Goal: Task Accomplishment & Management: Manage account settings

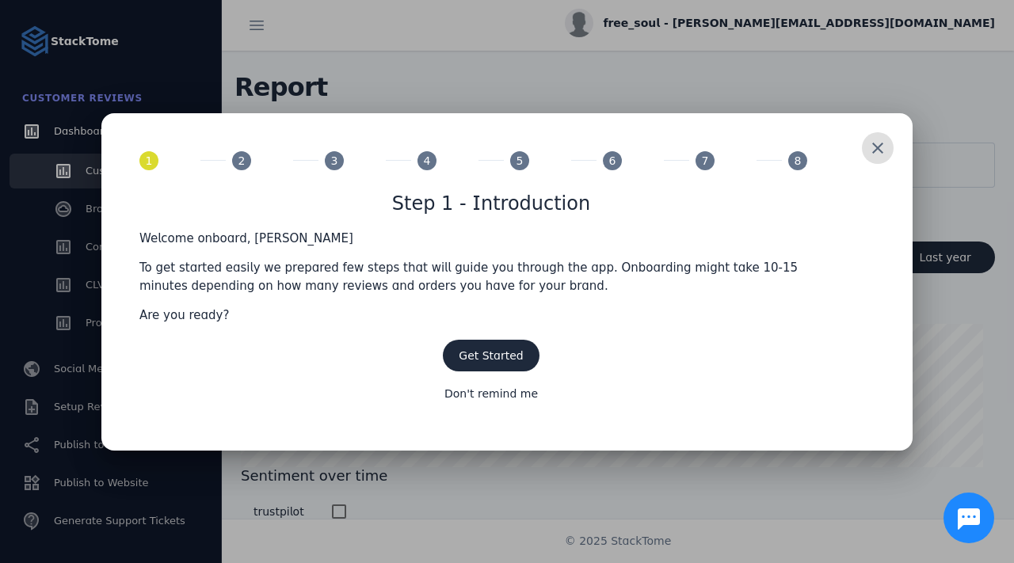
click at [865, 146] on span at bounding box center [877, 148] width 38 height 38
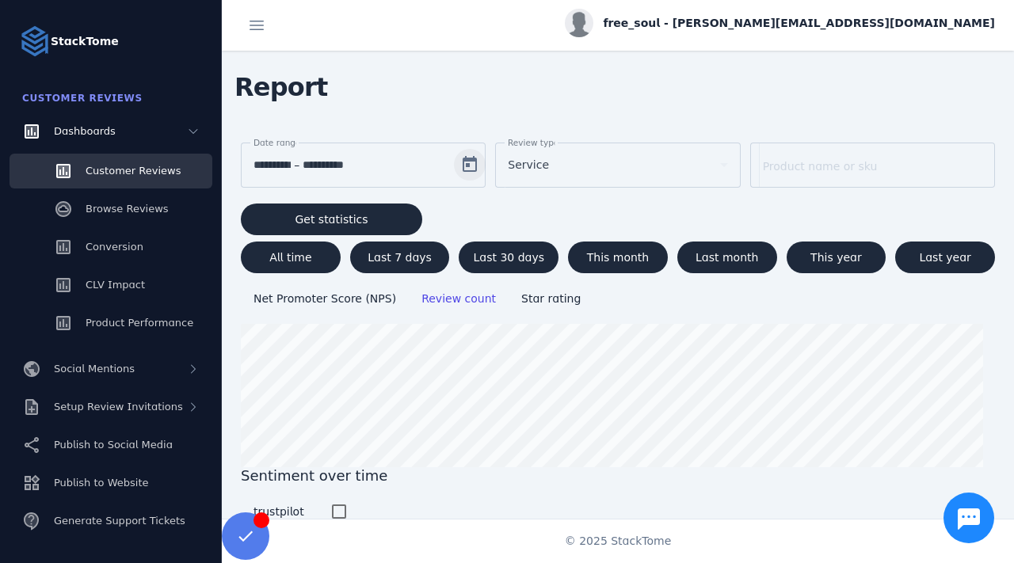
click at [466, 157] on span "Open calendar" at bounding box center [470, 165] width 38 height 38
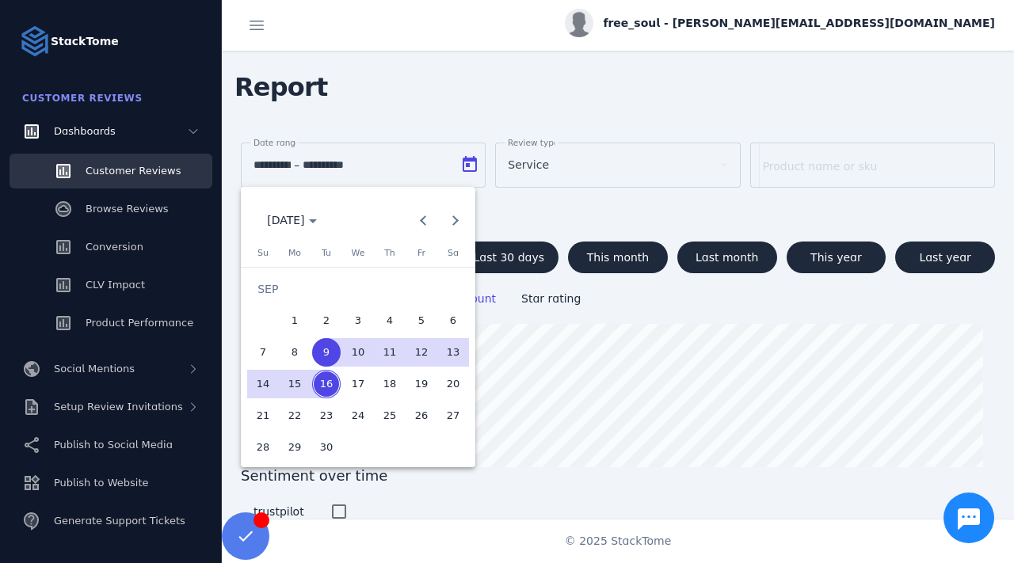
click at [287, 344] on span "8" at bounding box center [294, 352] width 29 height 29
type input "**********"
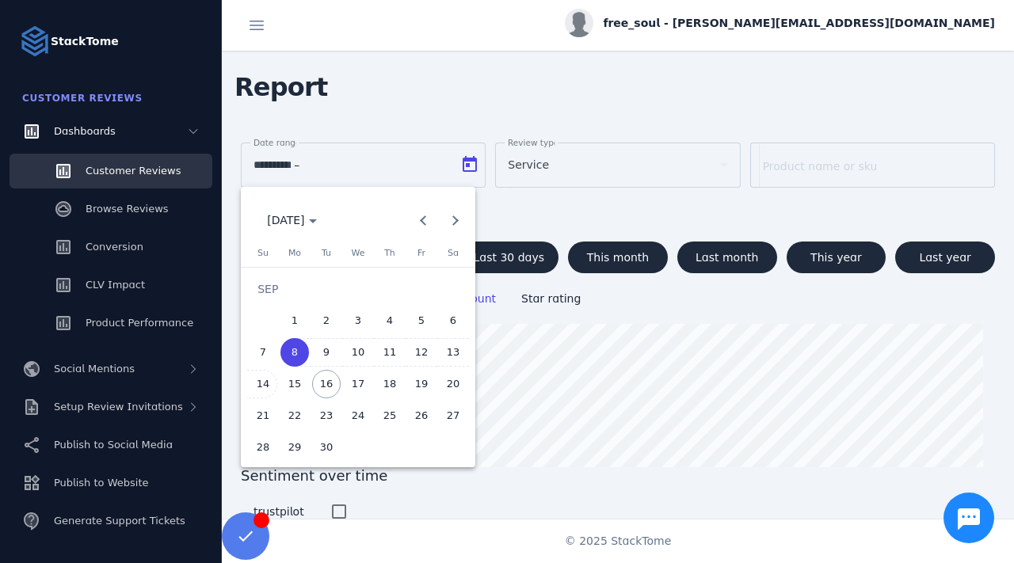
click at [260, 391] on span "14" at bounding box center [263, 384] width 29 height 29
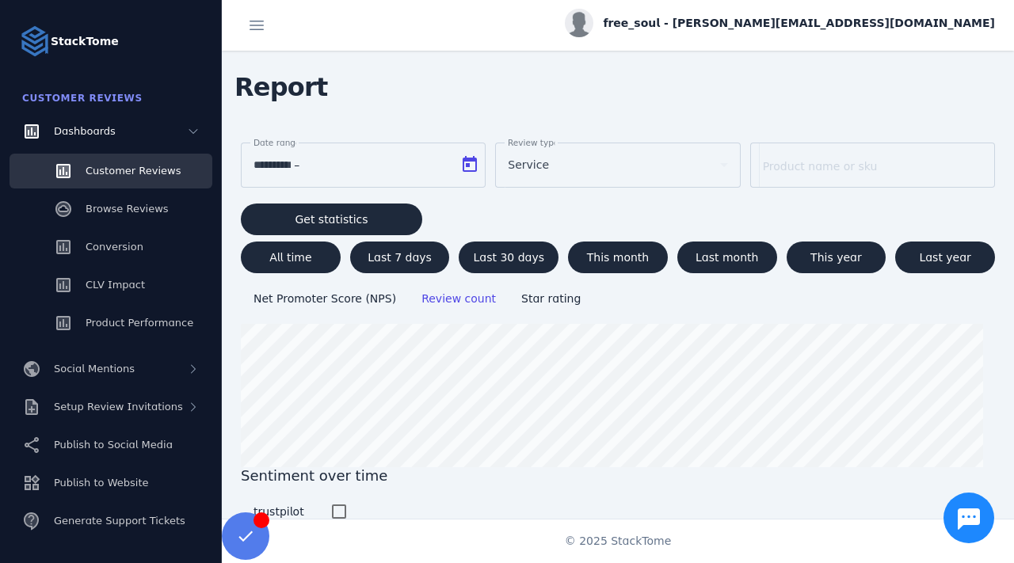
type input "**********"
click at [548, 158] on div "Service" at bounding box center [610, 164] width 205 height 19
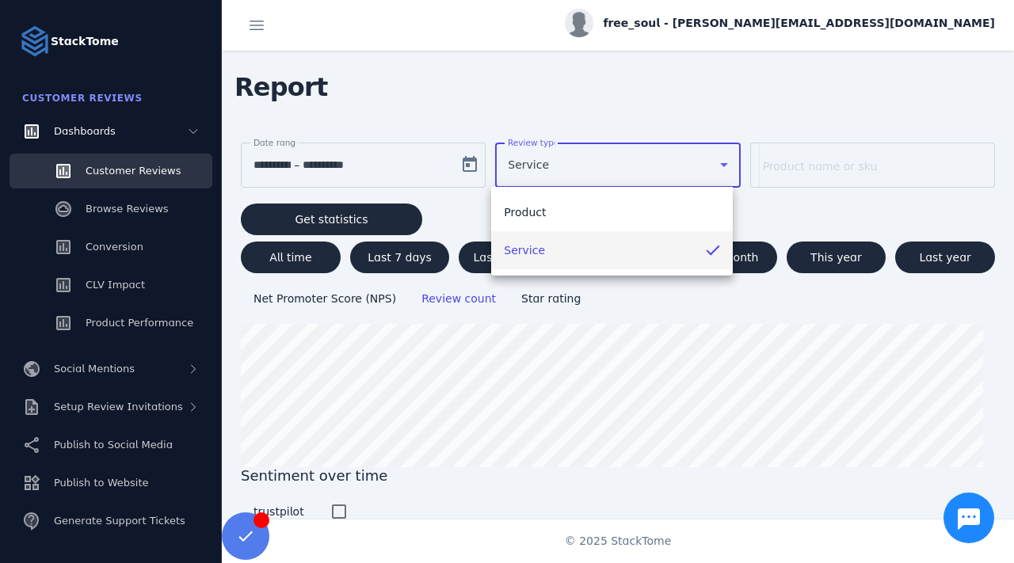
click at [548, 158] on div at bounding box center [507, 281] width 1014 height 563
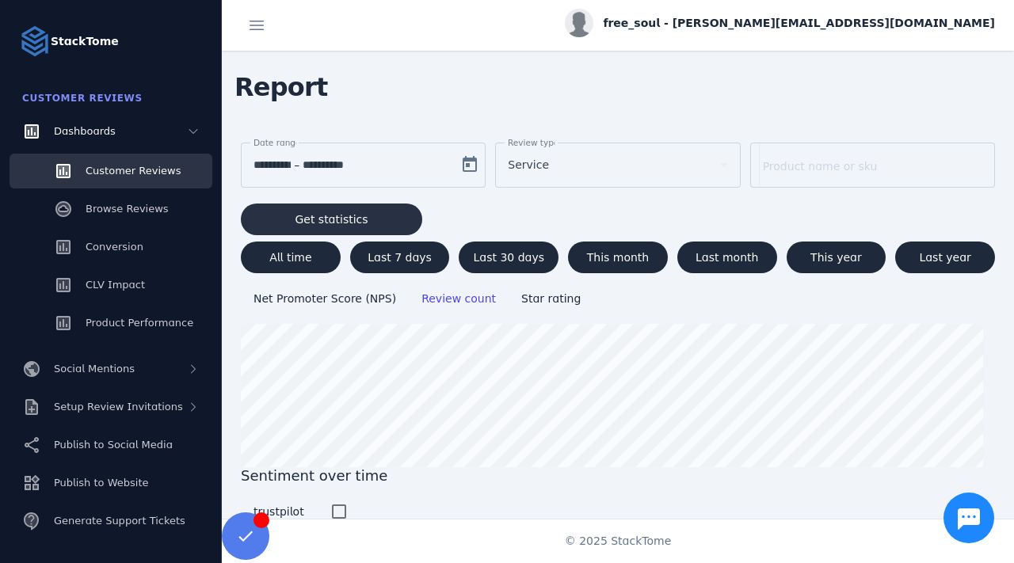
click at [348, 218] on span "Get statistics" at bounding box center [331, 219] width 73 height 11
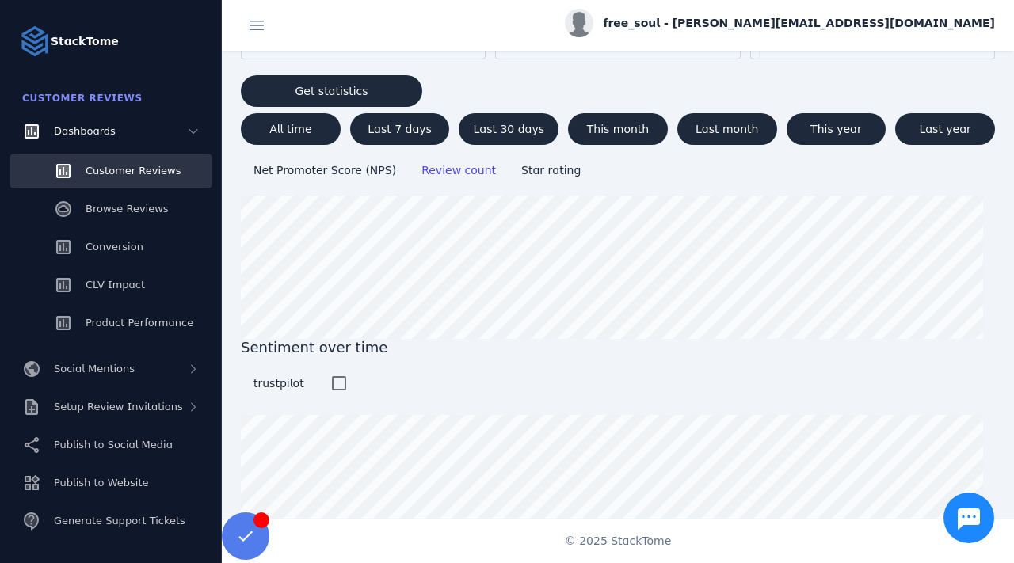
scroll to position [117, 0]
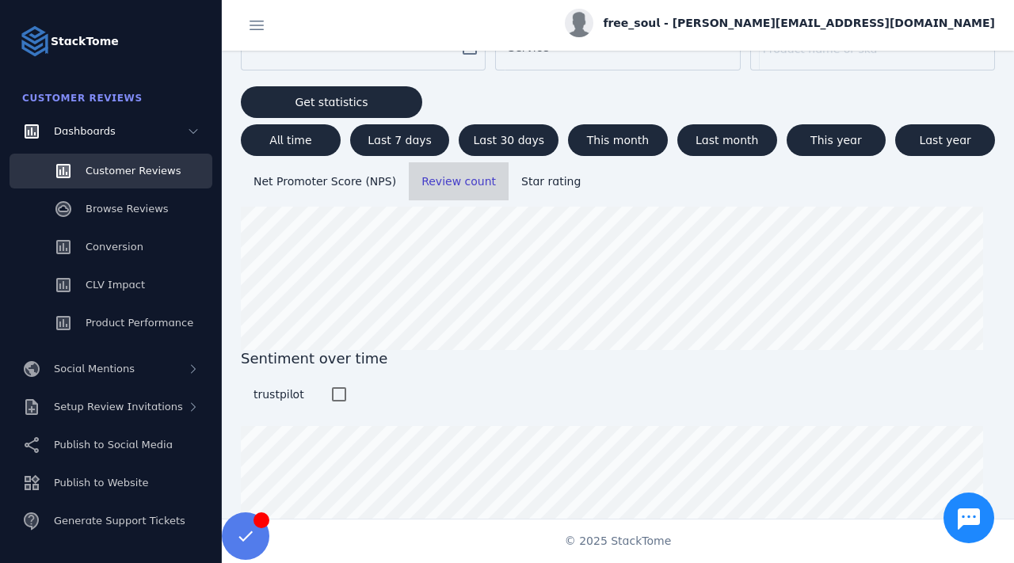
click at [424, 177] on span "Review count" at bounding box center [458, 181] width 74 height 13
click at [521, 175] on span "Star rating" at bounding box center [550, 181] width 59 height 13
click at [458, 185] on span "Review count" at bounding box center [458, 181] width 74 height 13
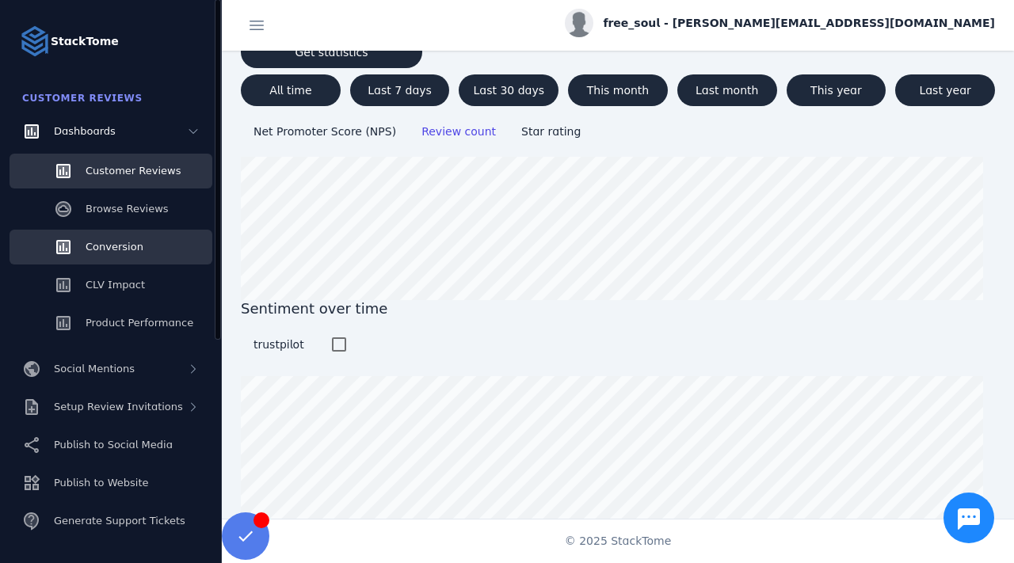
click at [137, 257] on link "Conversion" at bounding box center [111, 247] width 203 height 35
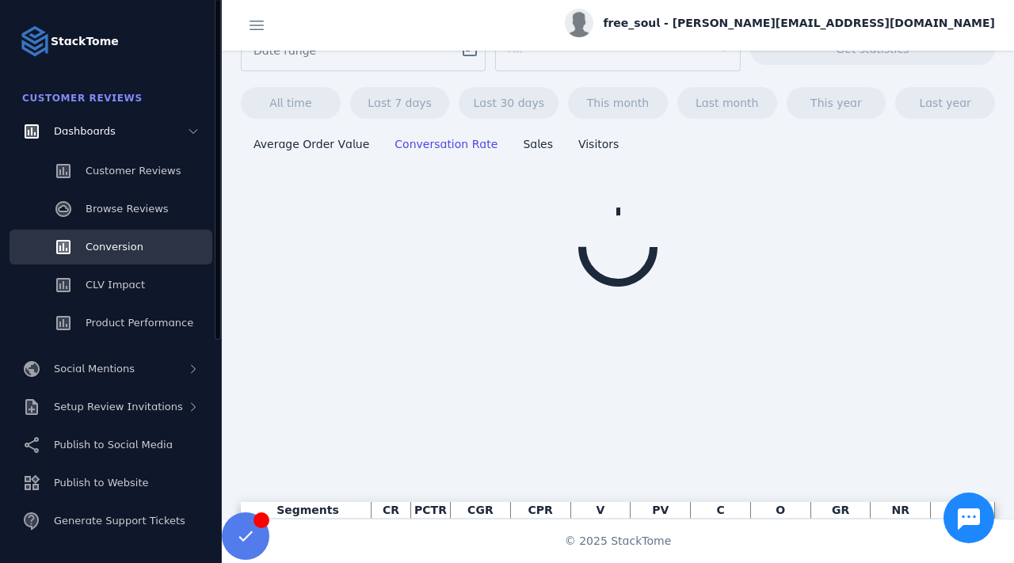
scroll to position [67, 0]
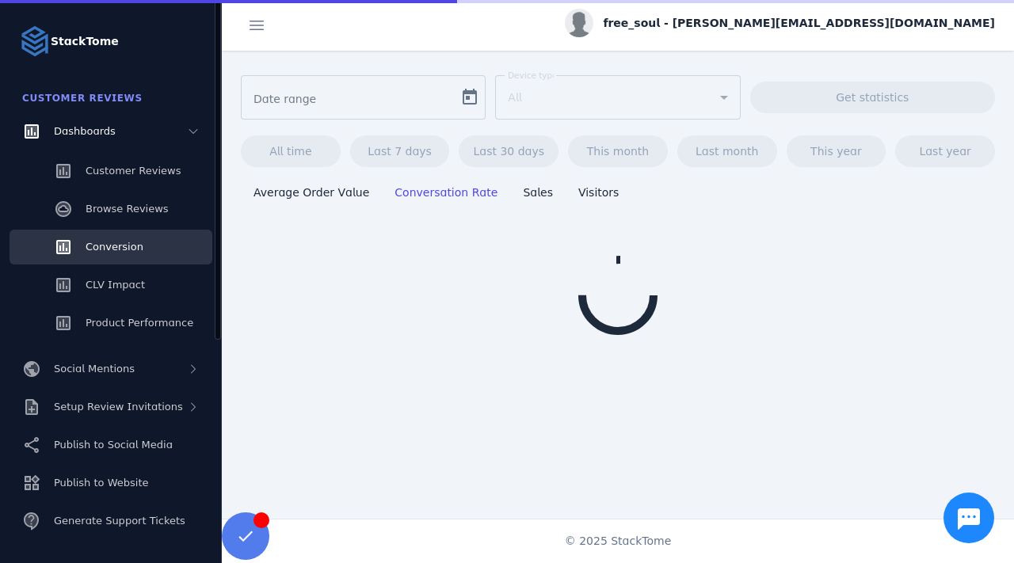
type input "**********"
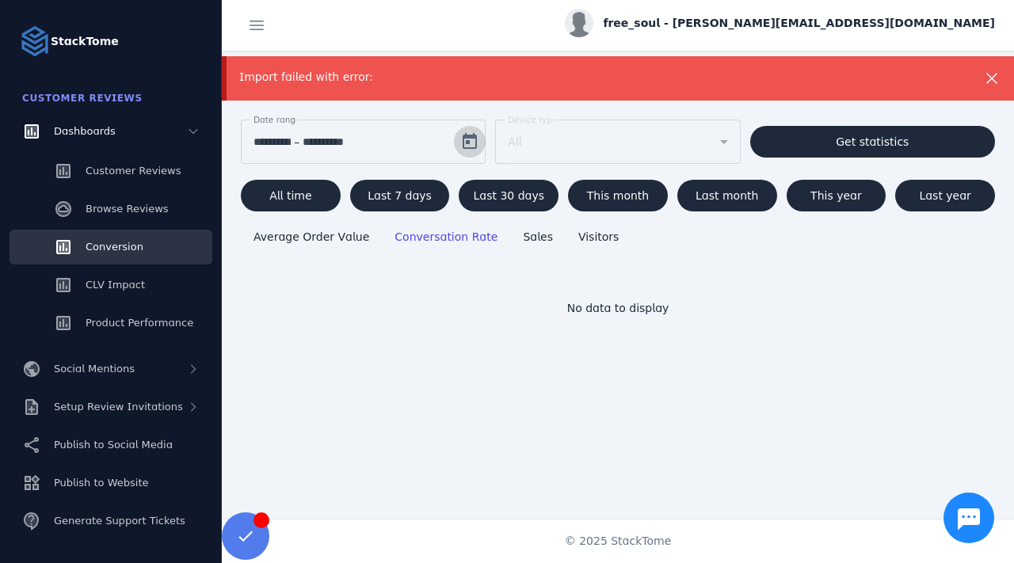
click at [455, 135] on span "Open calendar" at bounding box center [470, 142] width 38 height 38
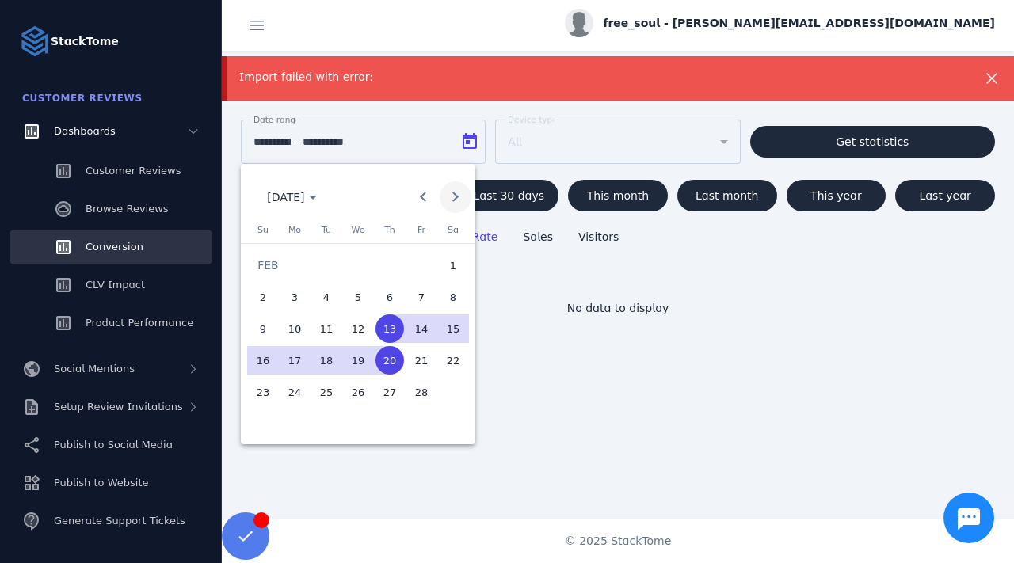
click at [458, 200] on span "Next month" at bounding box center [455, 197] width 32 height 32
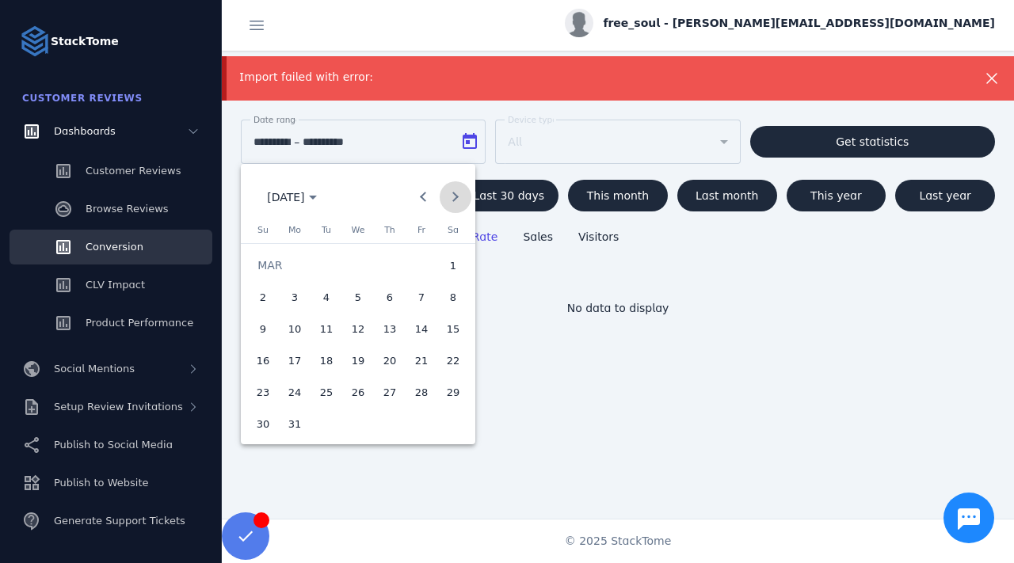
click at [458, 200] on span "Next month" at bounding box center [455, 197] width 32 height 32
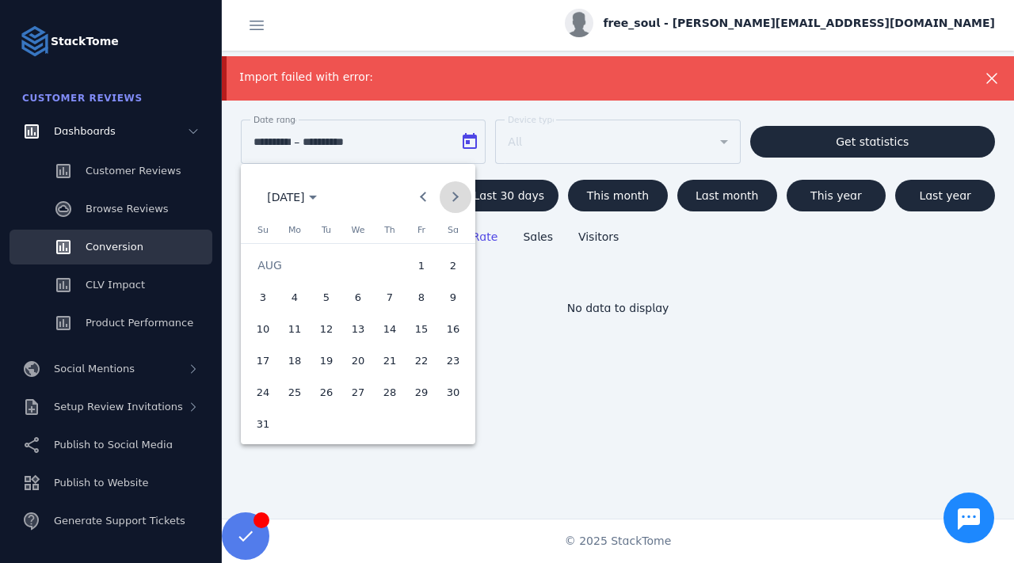
click at [458, 200] on span "Next month" at bounding box center [455, 197] width 32 height 32
click at [293, 333] on span "8" at bounding box center [294, 328] width 29 height 29
type input "**********"
click at [266, 363] on span "14" at bounding box center [263, 360] width 29 height 29
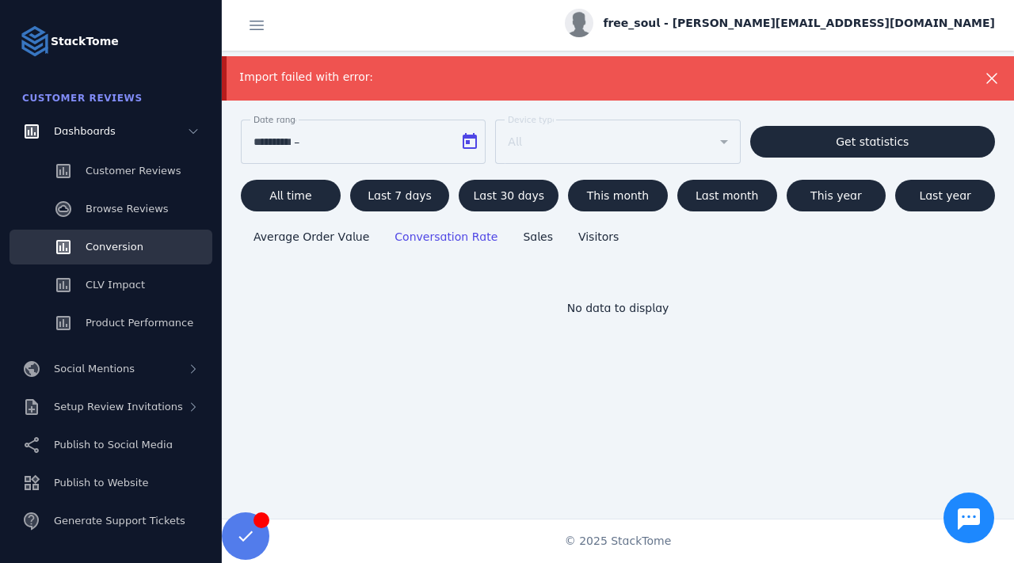
type input "**********"
click at [774, 148] on span at bounding box center [872, 142] width 245 height 38
click at [703, 135] on mat-form-field "Device type All" at bounding box center [617, 150] width 245 height 60
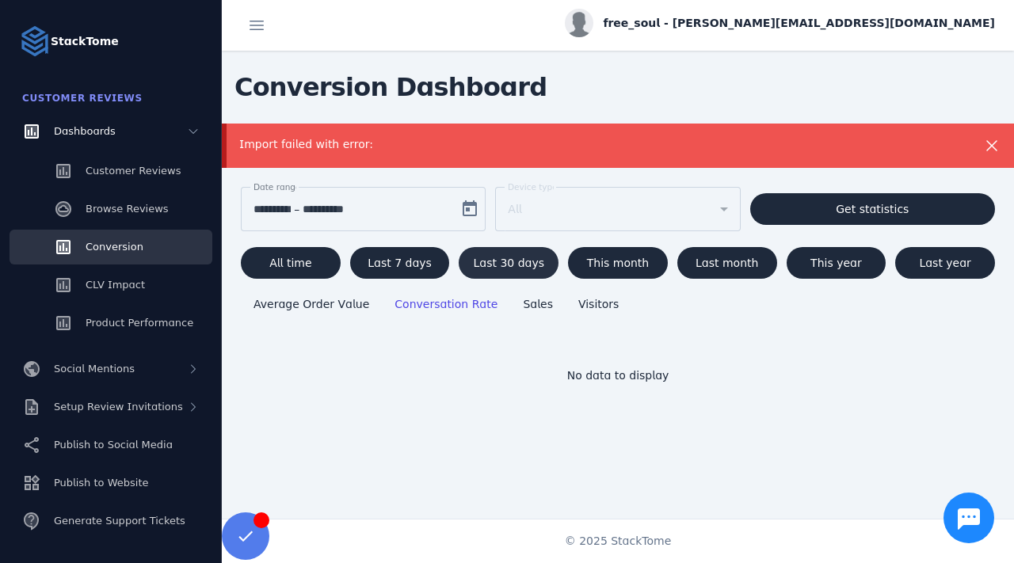
scroll to position [0, 0]
click at [139, 132] on div "Dashboards" at bounding box center [111, 131] width 203 height 35
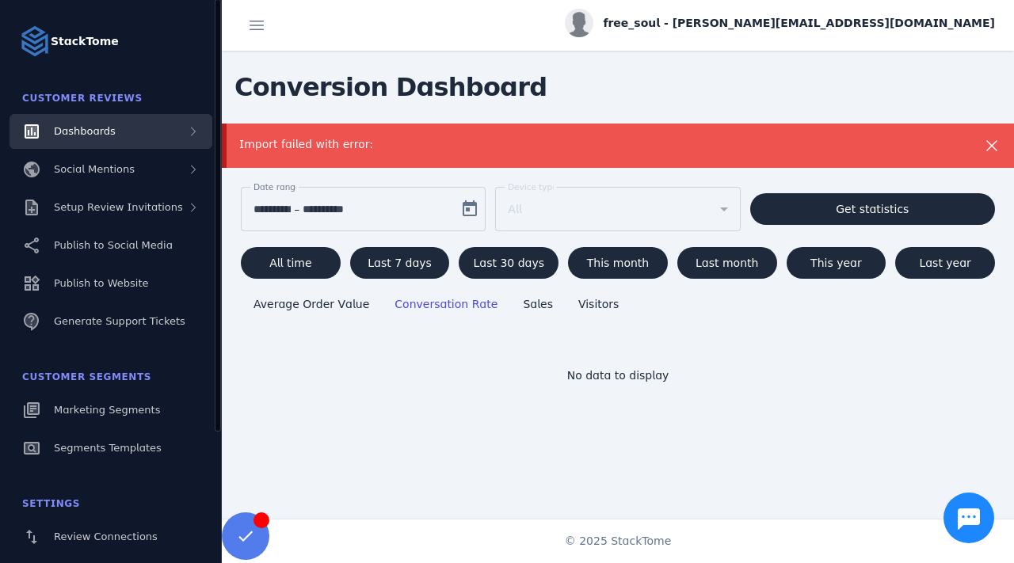
click at [139, 134] on div "Dashboards" at bounding box center [111, 131] width 203 height 35
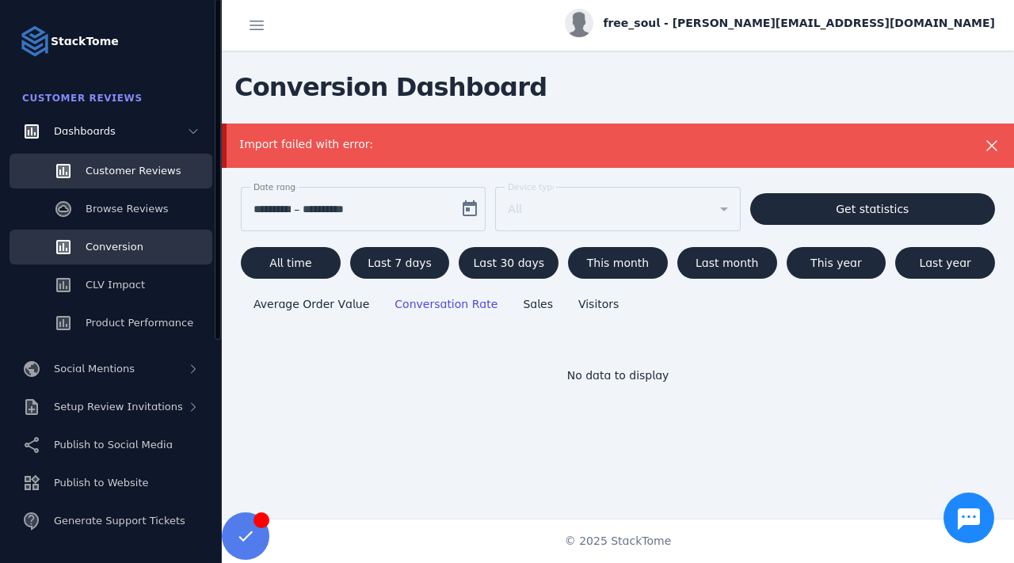
click at [122, 182] on link "Customer Reviews" at bounding box center [111, 171] width 203 height 35
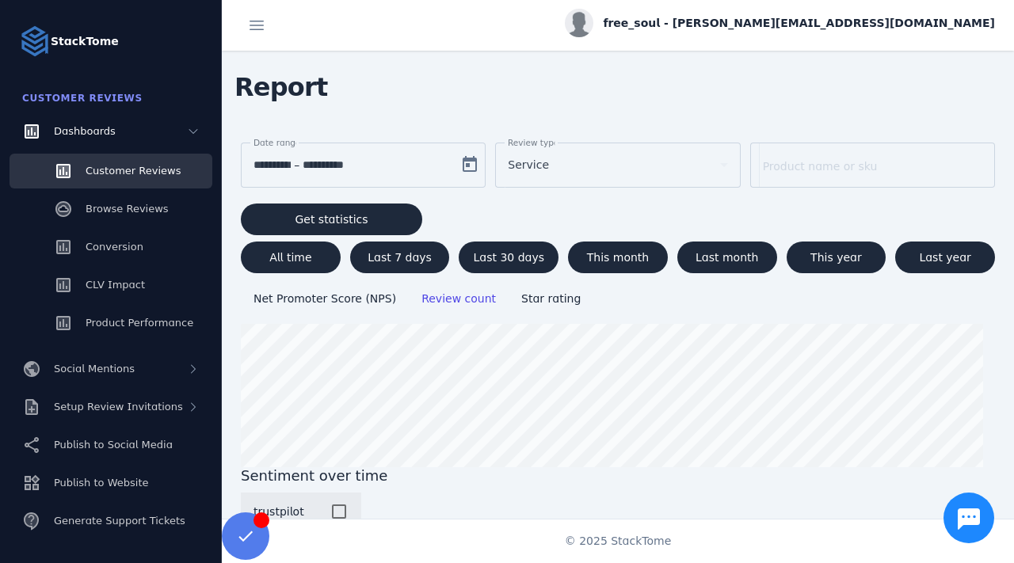
scroll to position [167, 0]
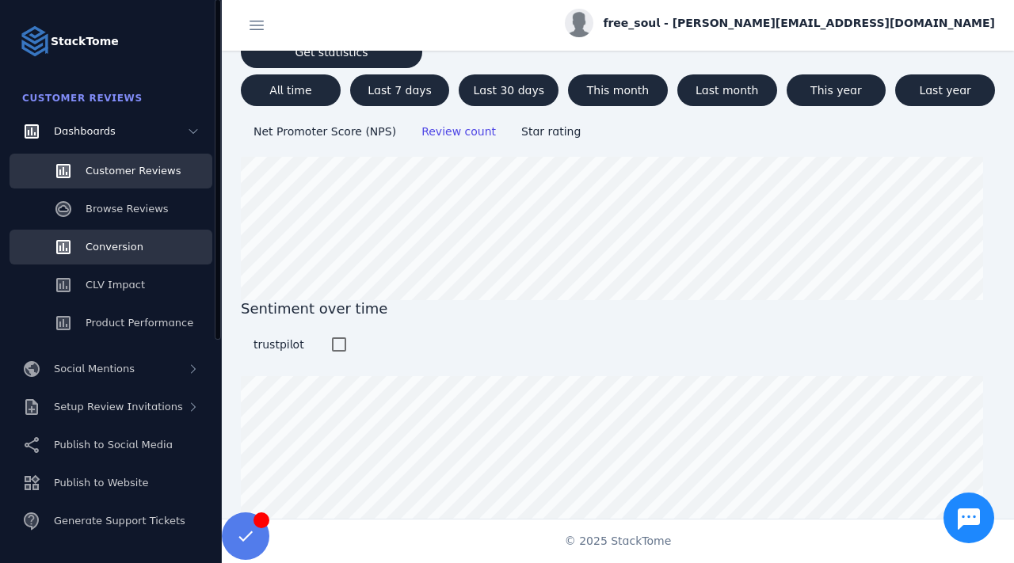
click at [162, 245] on link "Conversion" at bounding box center [111, 247] width 203 height 35
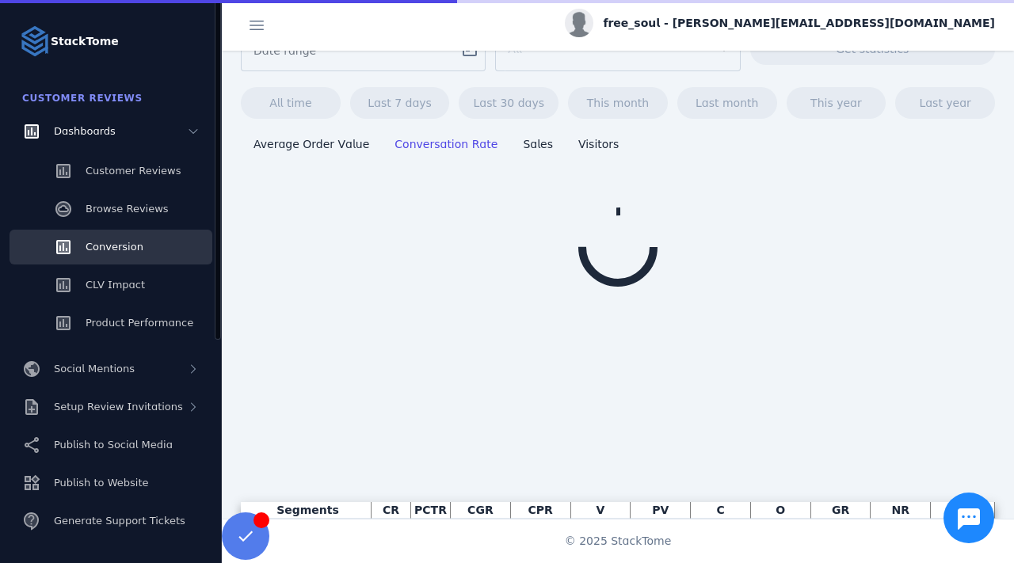
scroll to position [67, 0]
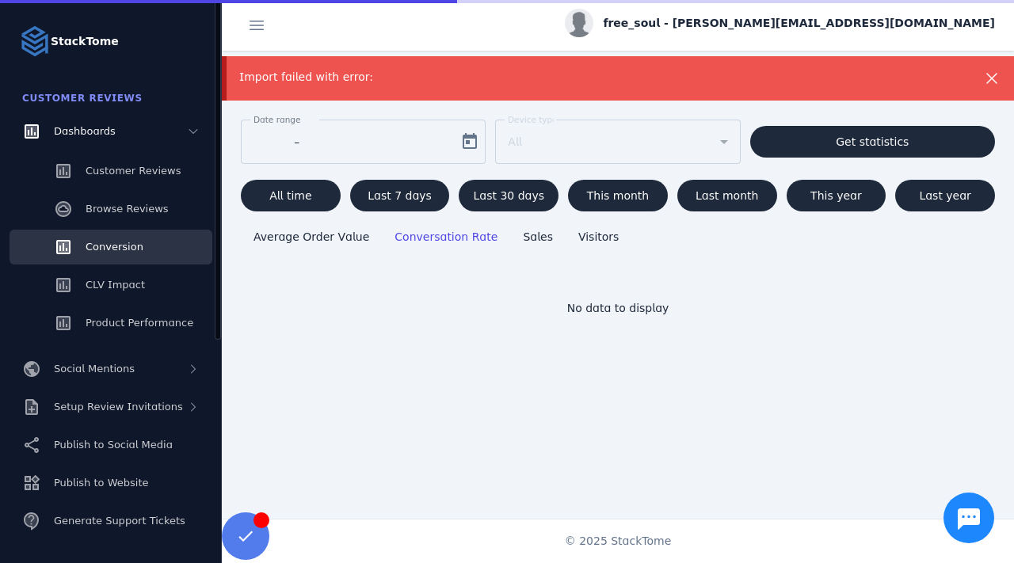
type input "**********"
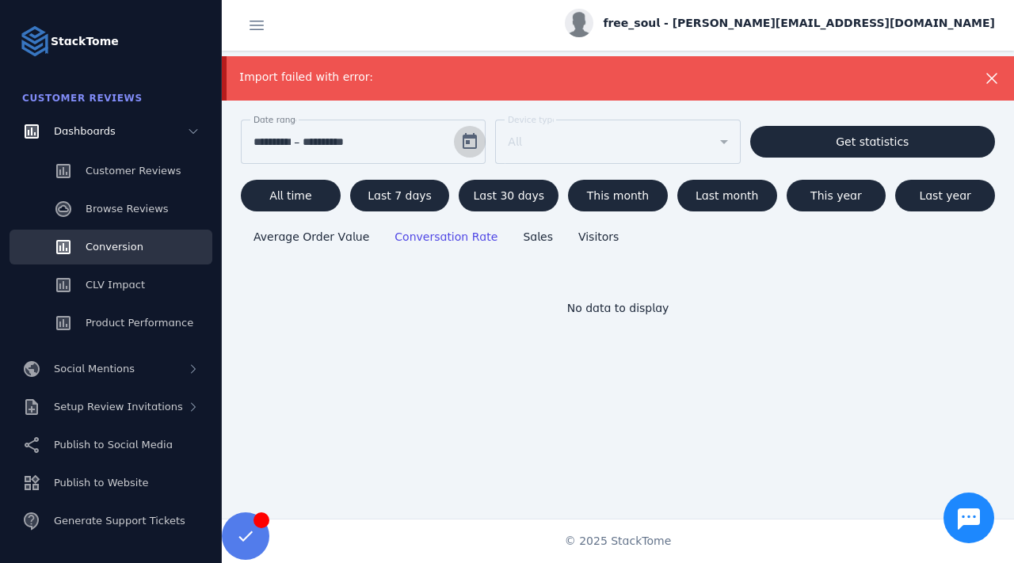
click at [466, 143] on span "Open calendar" at bounding box center [470, 142] width 38 height 38
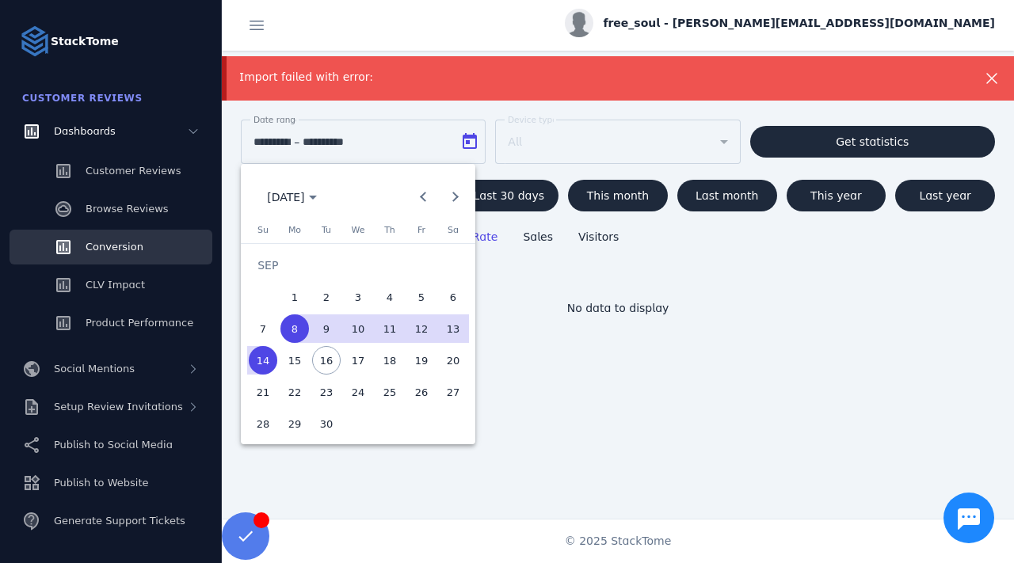
click at [292, 330] on span "8" at bounding box center [294, 328] width 29 height 29
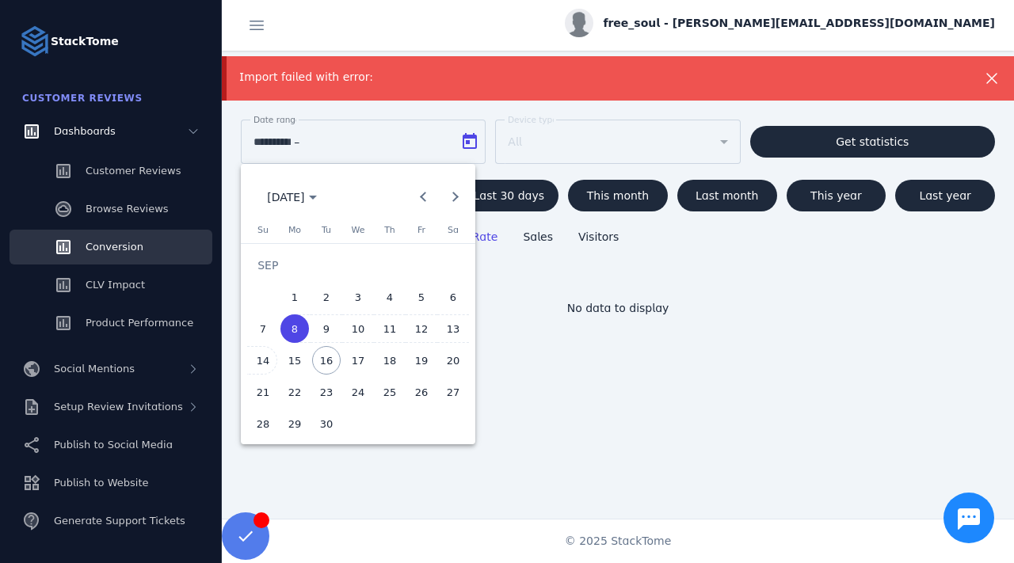
click at [267, 359] on span "14" at bounding box center [263, 360] width 29 height 29
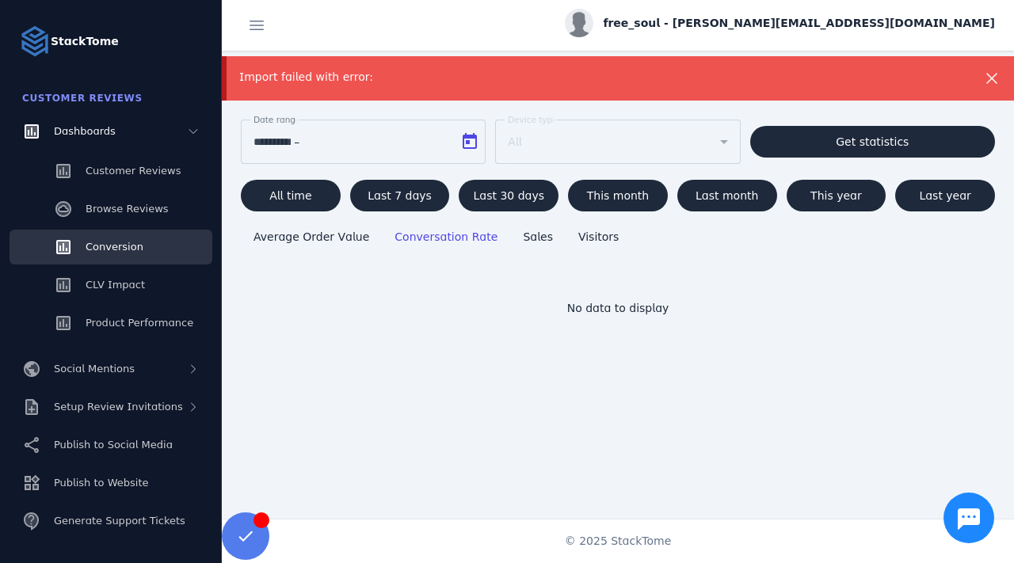
type input "**********"
click at [835, 136] on span "Get statistics" at bounding box center [871, 141] width 73 height 11
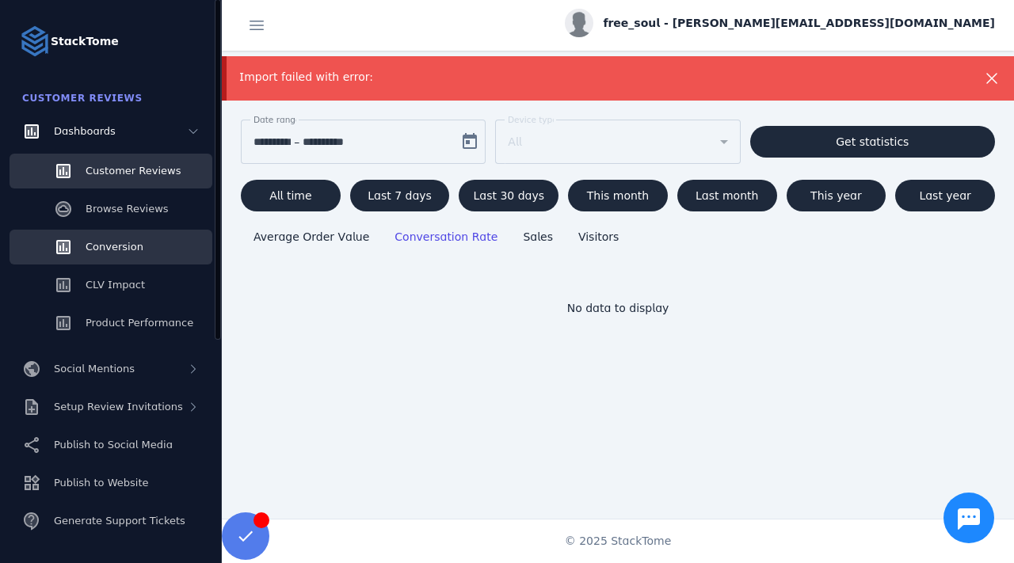
click at [127, 166] on span "Customer Reviews" at bounding box center [133, 171] width 95 height 12
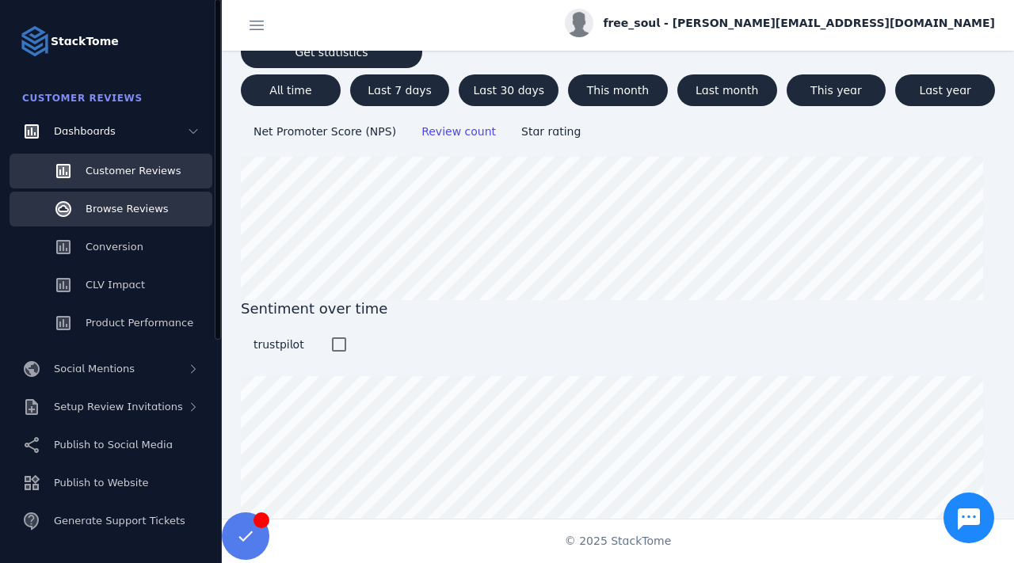
click at [134, 216] on div "Browse Reviews" at bounding box center [127, 209] width 83 height 16
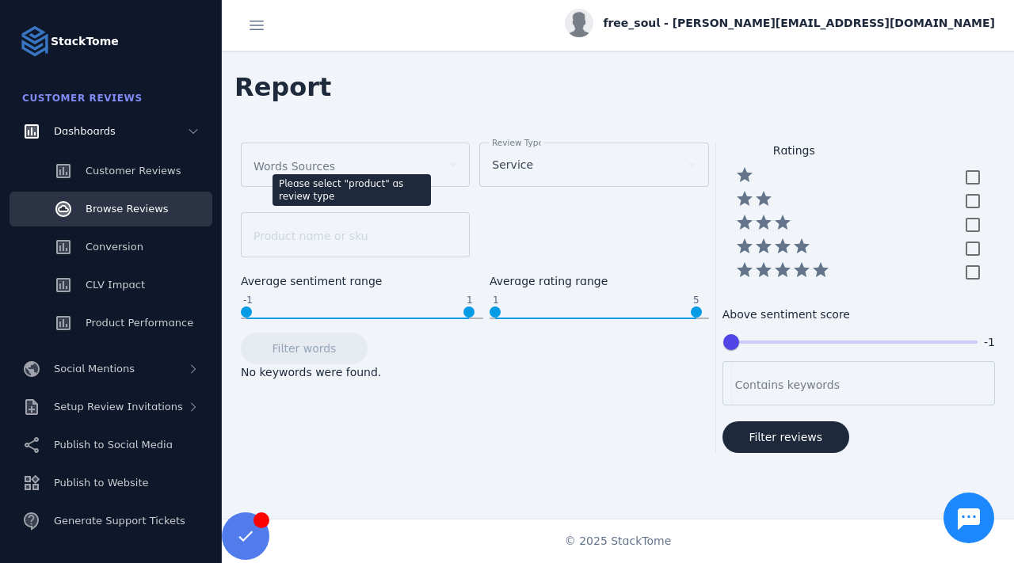
scroll to position [1, 0]
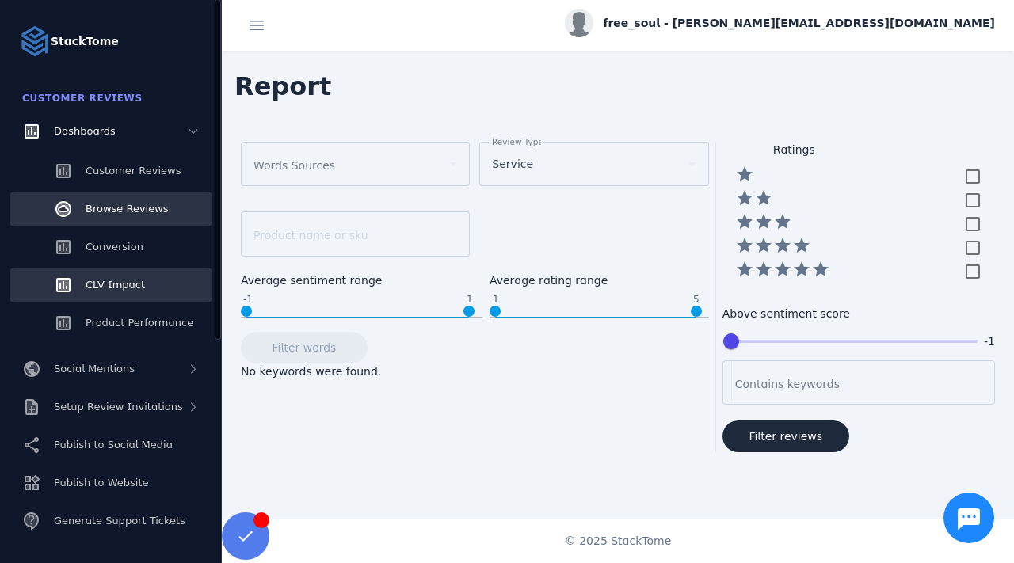
click at [130, 282] on span "CLV Impact" at bounding box center [115, 285] width 59 height 12
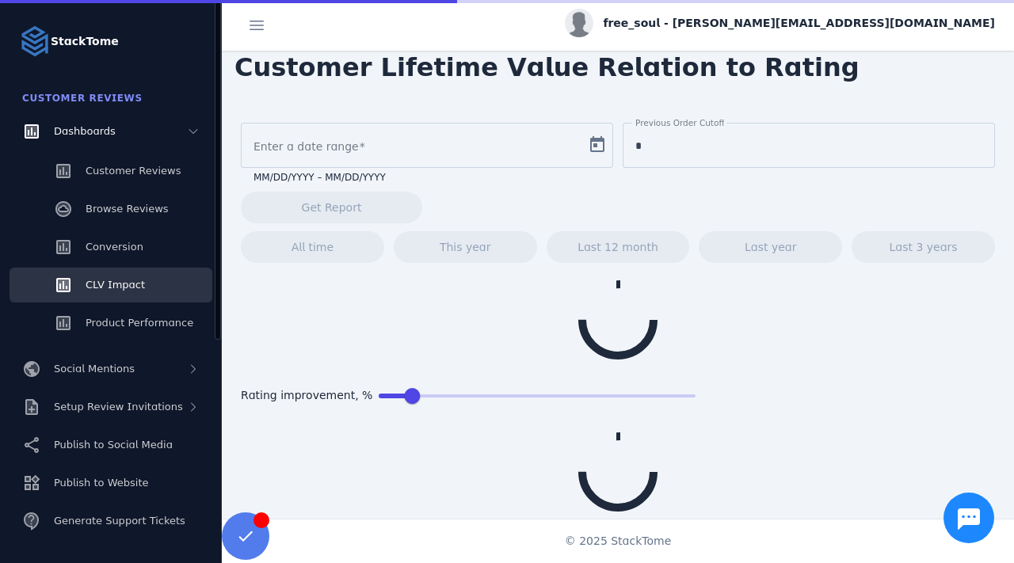
type input "**********"
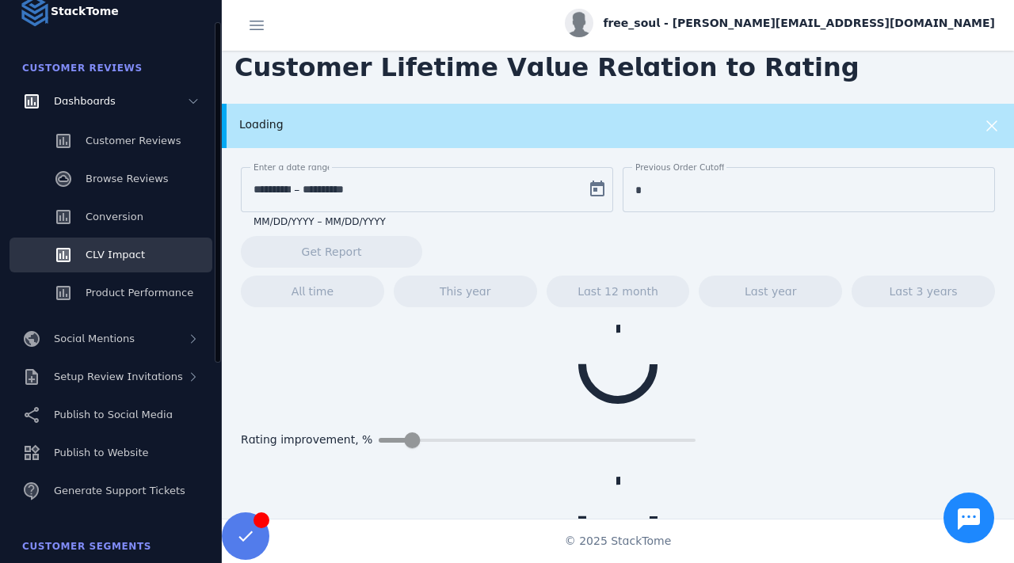
scroll to position [40, 0]
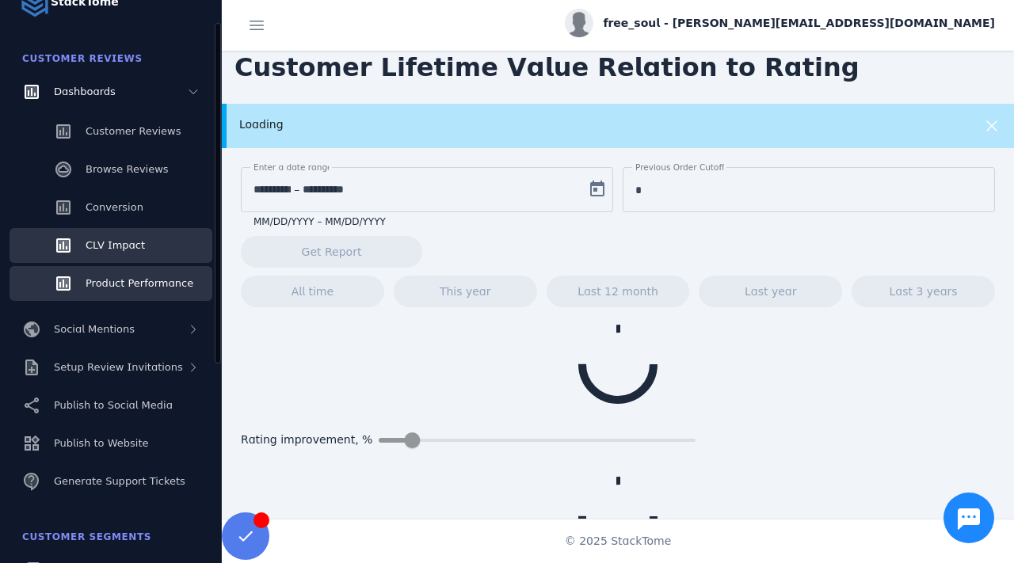
click at [128, 282] on span "Product Performance" at bounding box center [140, 283] width 108 height 12
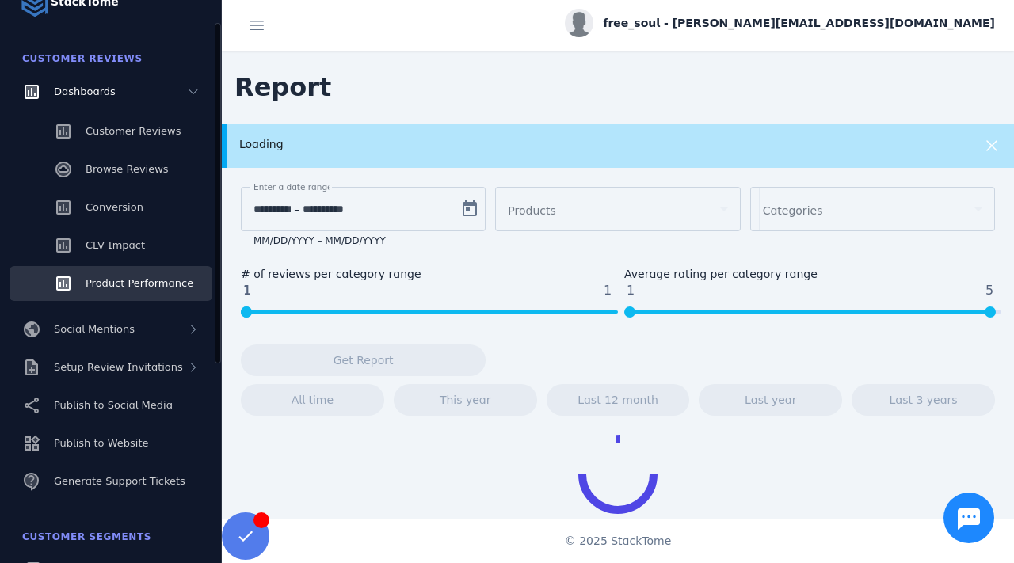
scroll to position [72, 0]
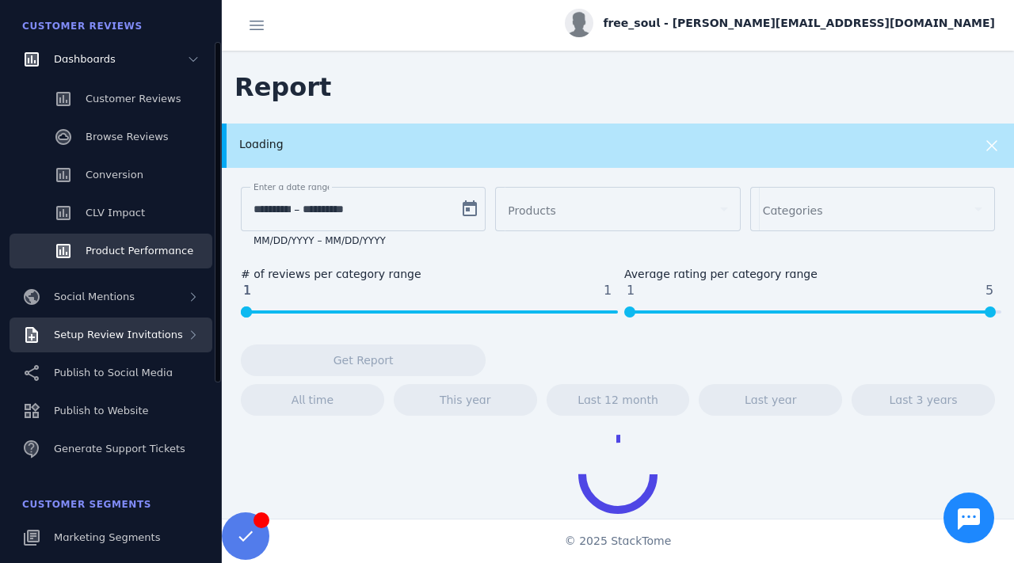
click at [124, 333] on span "Setup Review Invitations" at bounding box center [118, 335] width 129 height 12
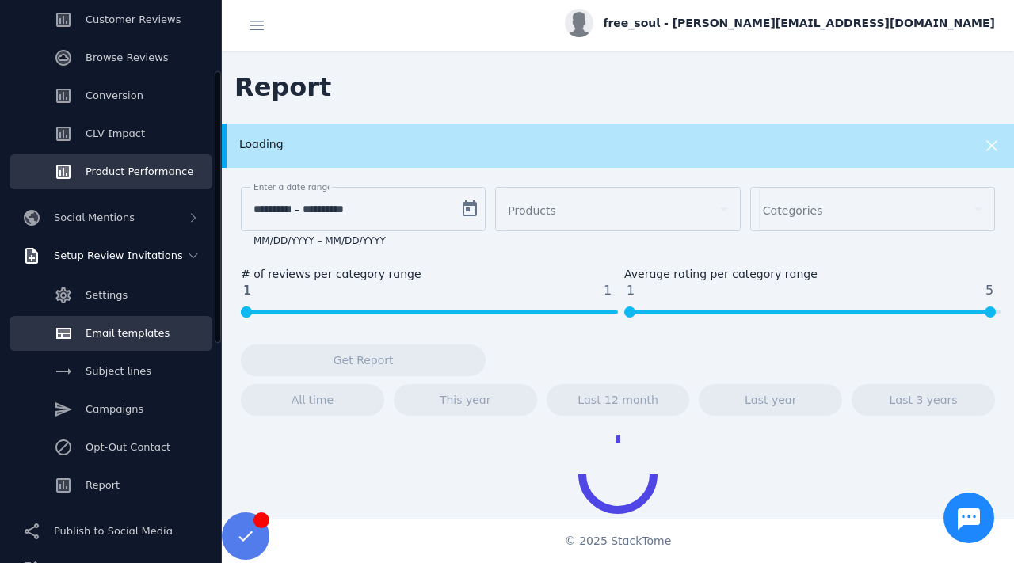
scroll to position [166, 0]
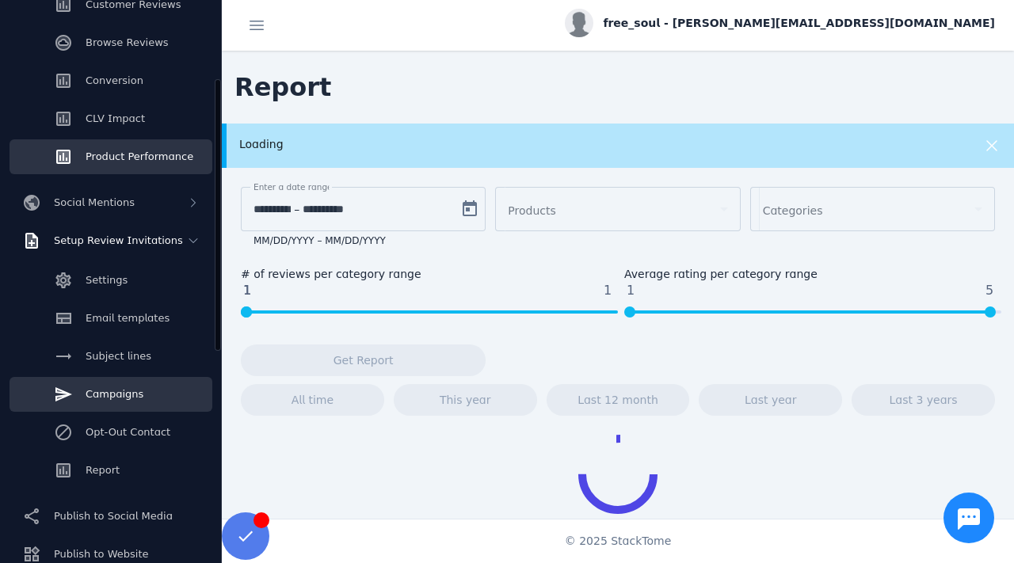
click at [112, 395] on span "Campaigns" at bounding box center [115, 394] width 58 height 12
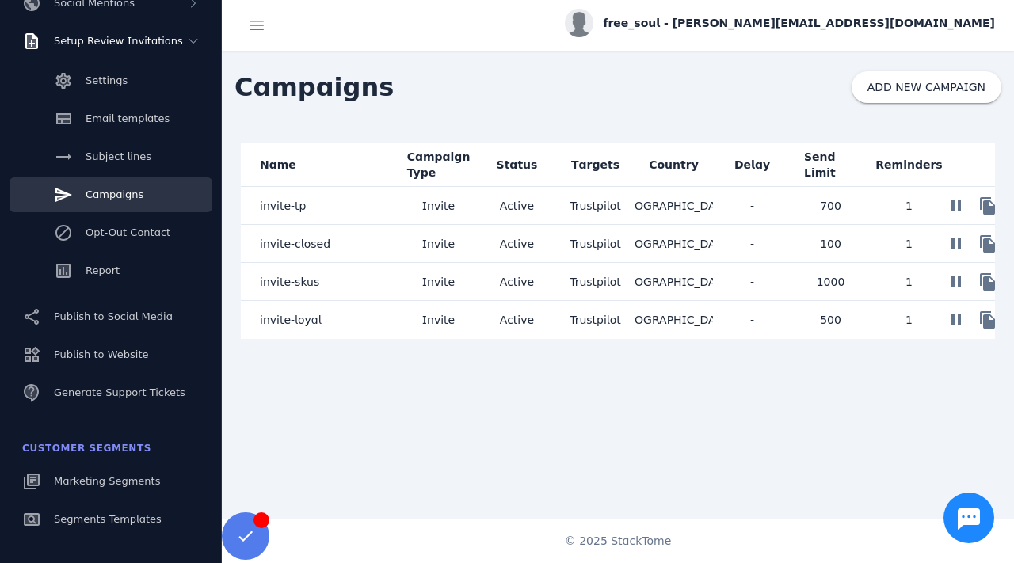
click at [347, 203] on mat-cell "invite-tp" at bounding box center [320, 206] width 158 height 38
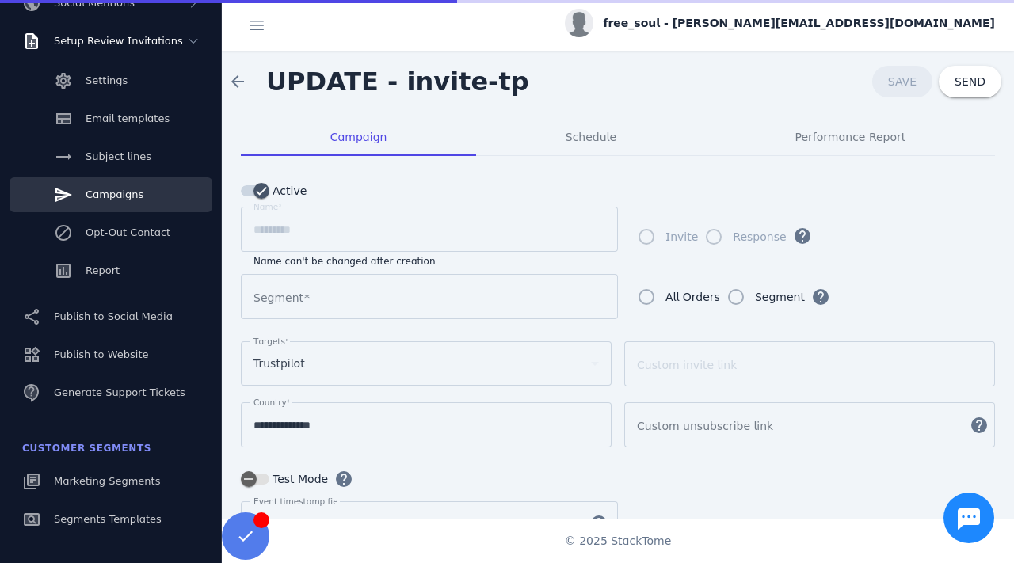
type input "**********"
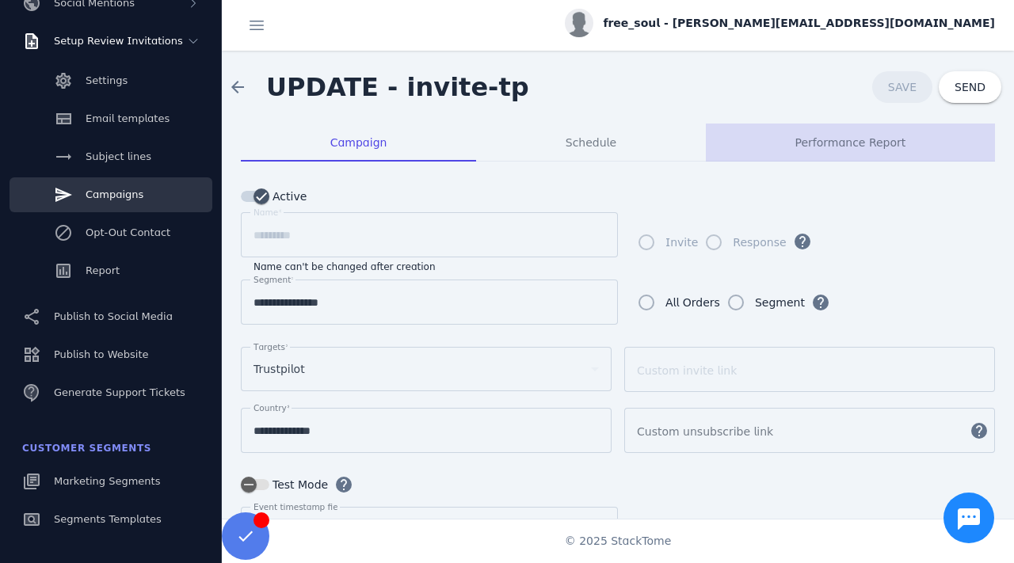
click at [867, 148] on span "Performance Report" at bounding box center [849, 142] width 111 height 11
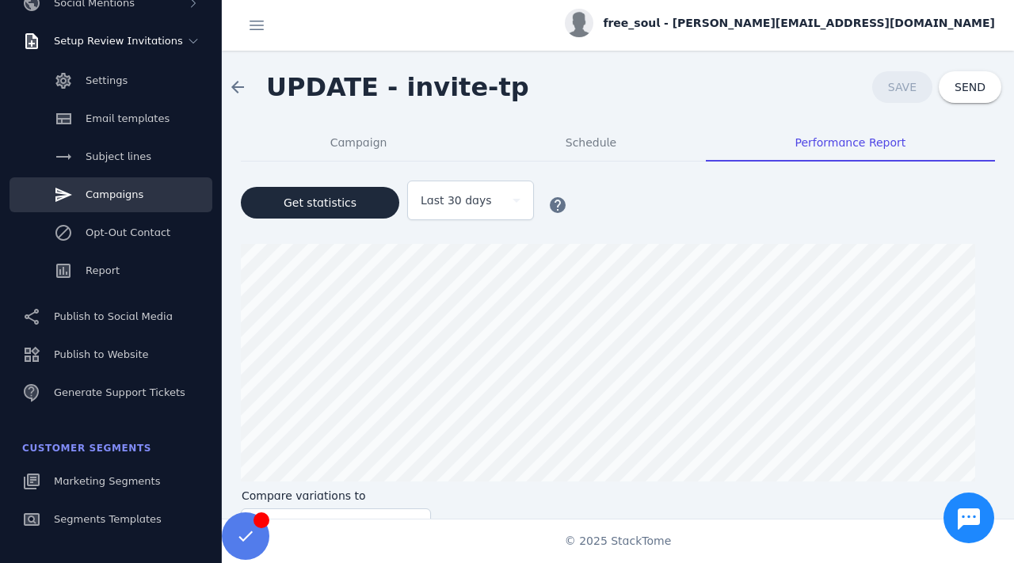
click at [500, 196] on div "Last 30 days" at bounding box center [463, 200] width 86 height 19
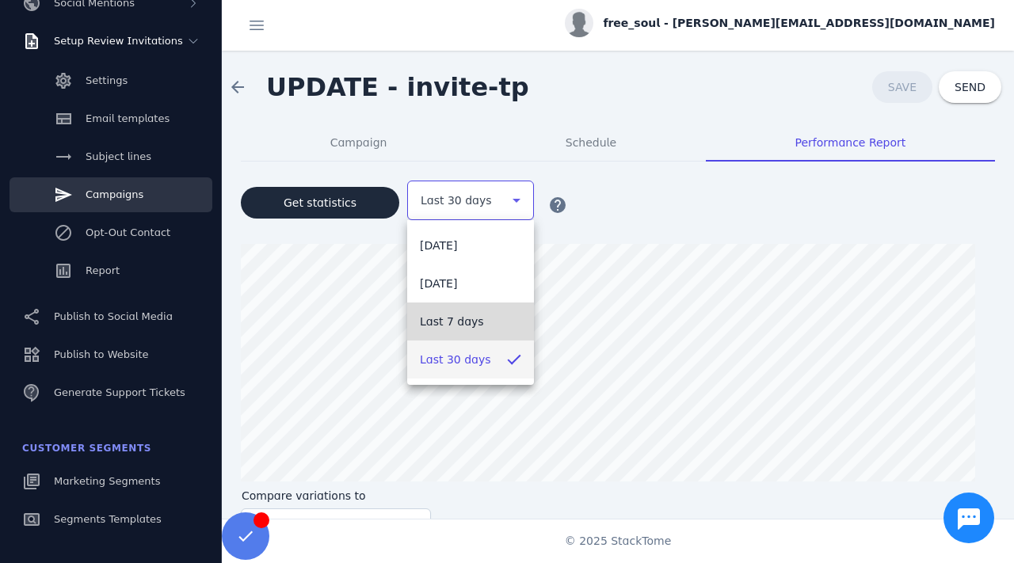
click at [461, 331] on mat-option "Last 7 days" at bounding box center [470, 321] width 127 height 38
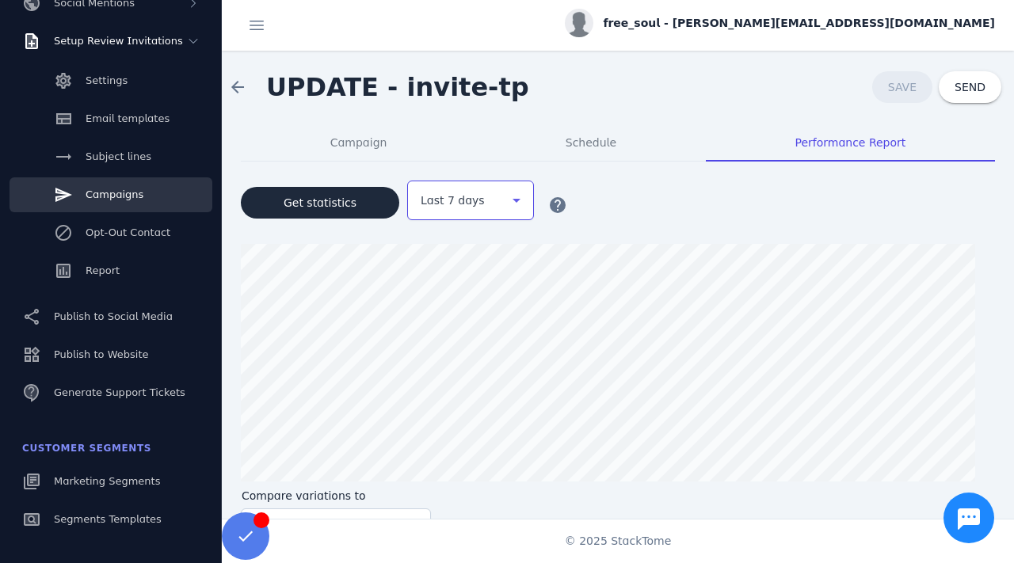
click at [493, 203] on div "Last 7 days" at bounding box center [463, 200] width 86 height 19
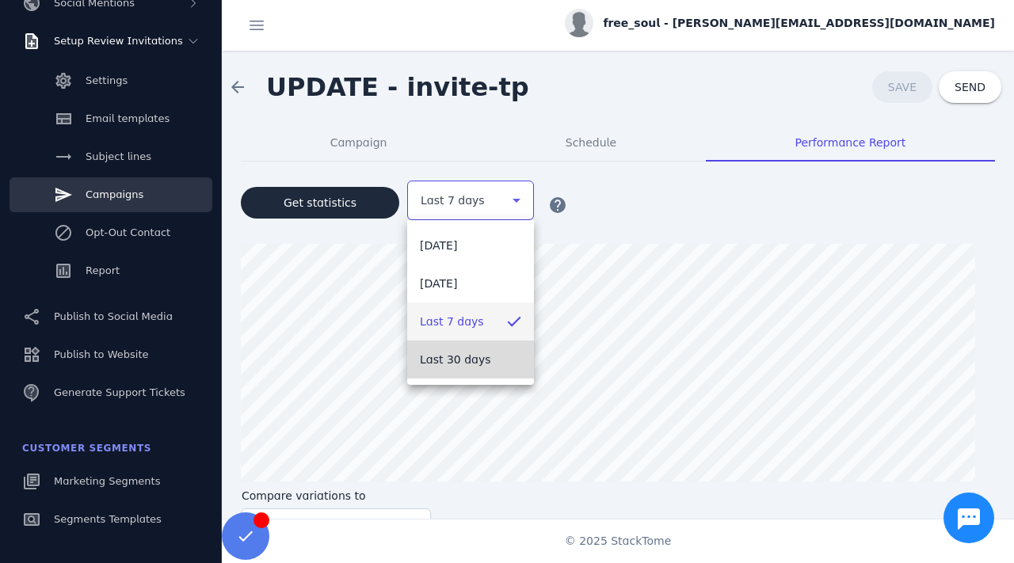
click at [462, 367] on span "Last 30 days" at bounding box center [455, 359] width 71 height 19
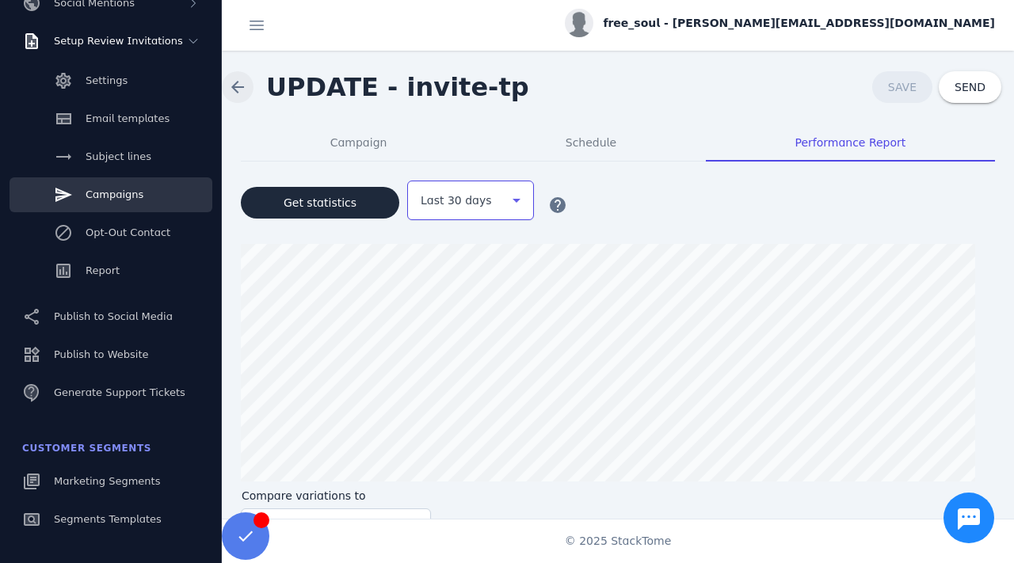
click at [238, 88] on span at bounding box center [238, 87] width 38 height 38
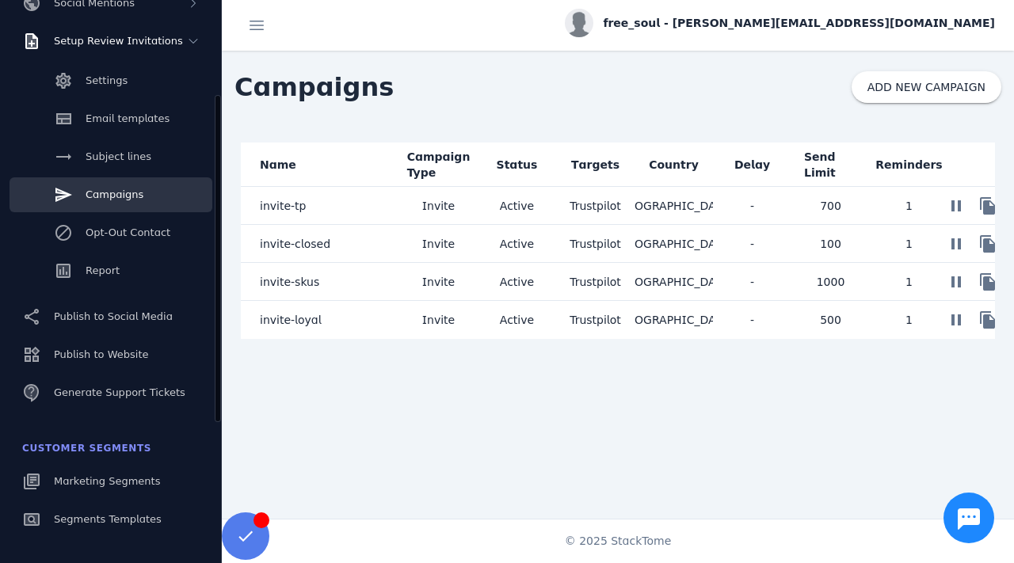
click at [172, 289] on fuse-vertical-navigation-basic-item "Report" at bounding box center [111, 273] width 222 height 40
click at [166, 267] on link "Report" at bounding box center [111, 270] width 203 height 35
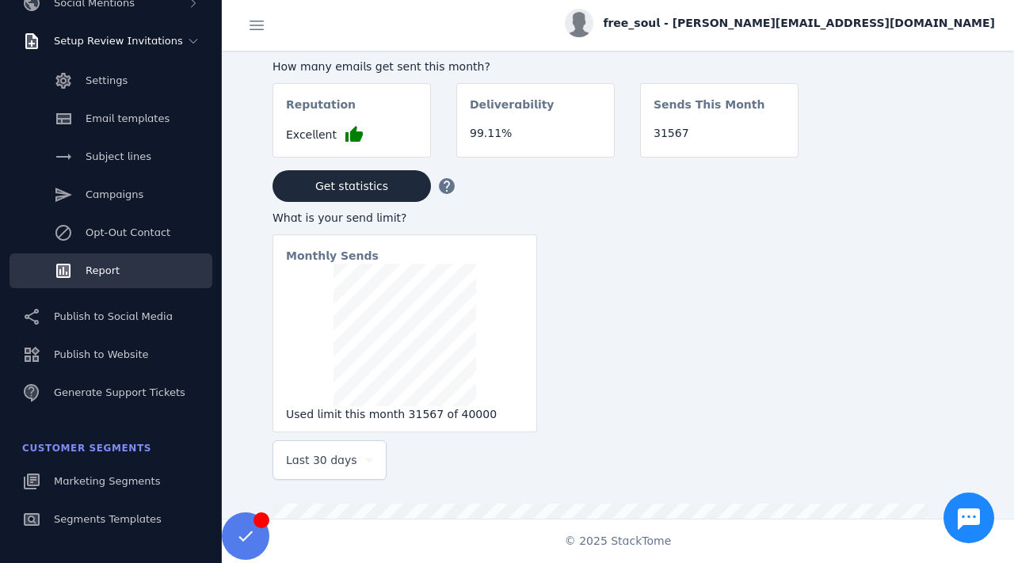
click at [321, 447] on div "Last 30 days" at bounding box center [329, 460] width 87 height 38
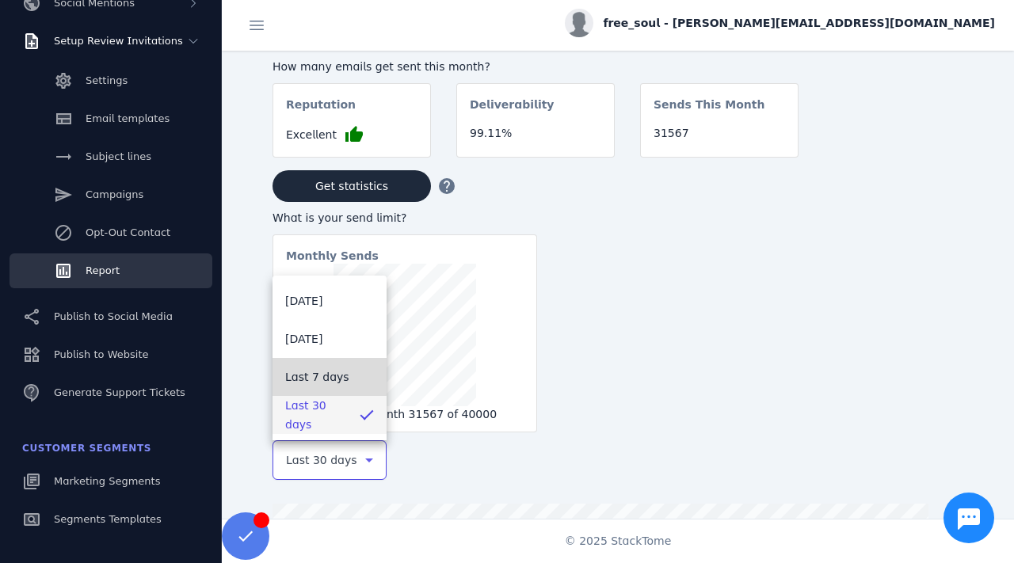
click at [329, 366] on mat-option "Last 7 days" at bounding box center [329, 377] width 114 height 38
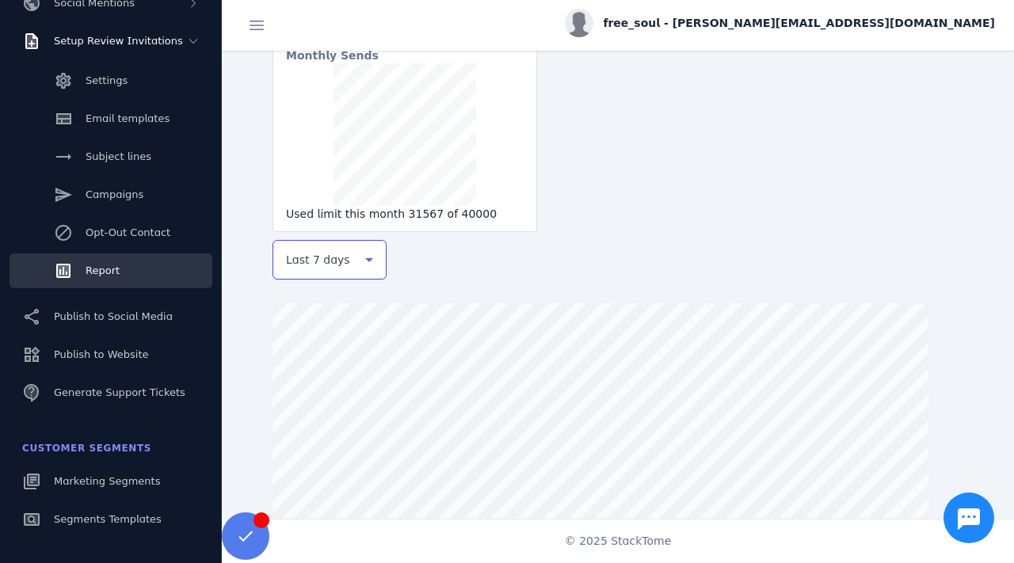
scroll to position [196, 0]
click at [371, 272] on icon at bounding box center [368, 263] width 19 height 19
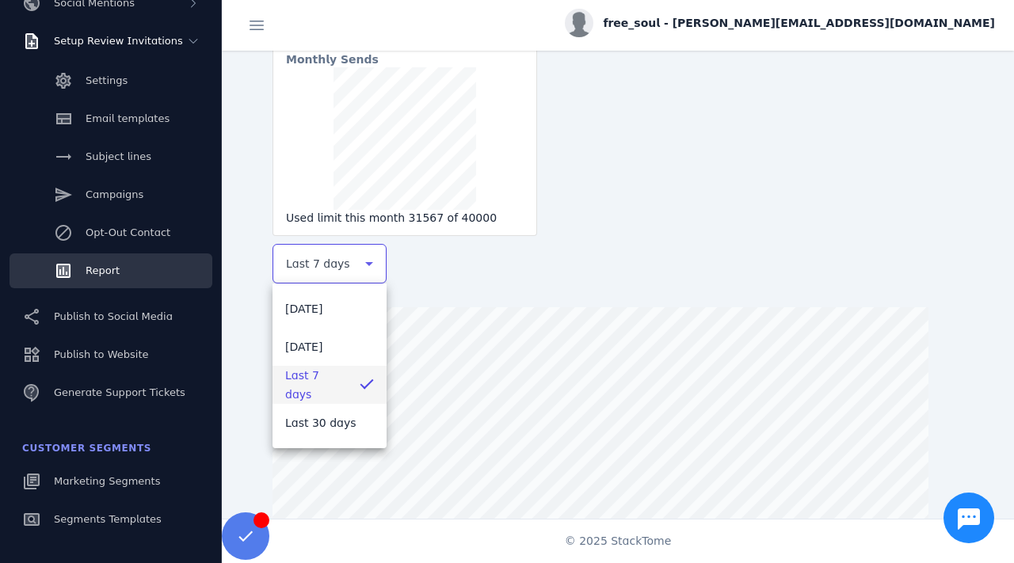
click at [589, 200] on div at bounding box center [507, 281] width 1014 height 563
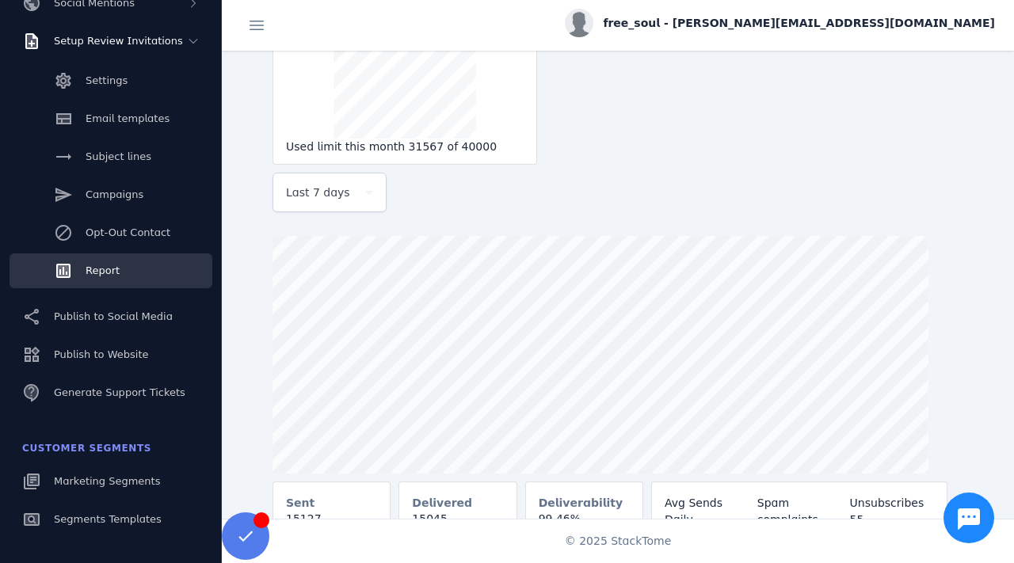
scroll to position [396, 0]
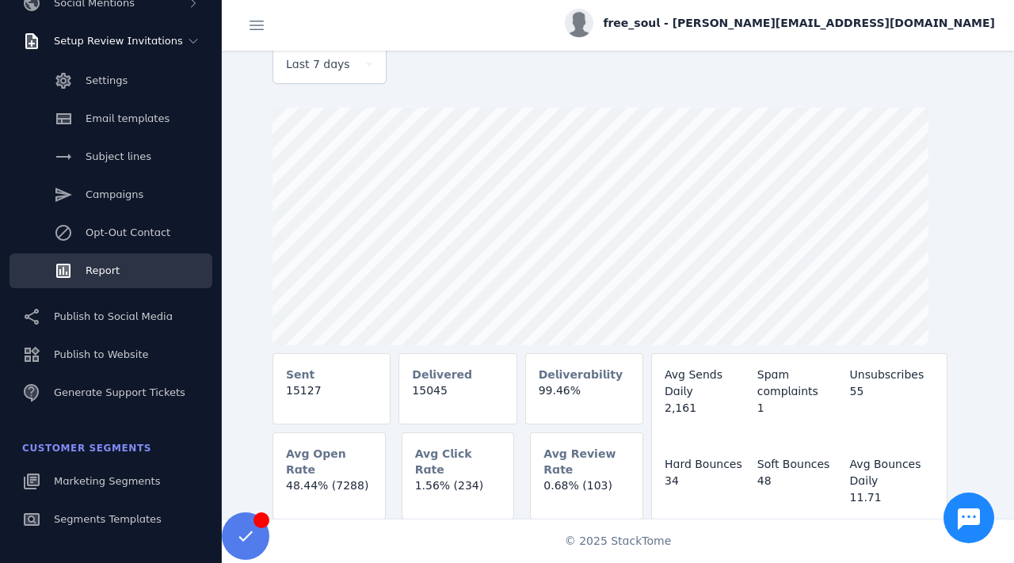
click at [348, 76] on div "Last 7 days" at bounding box center [329, 64] width 87 height 38
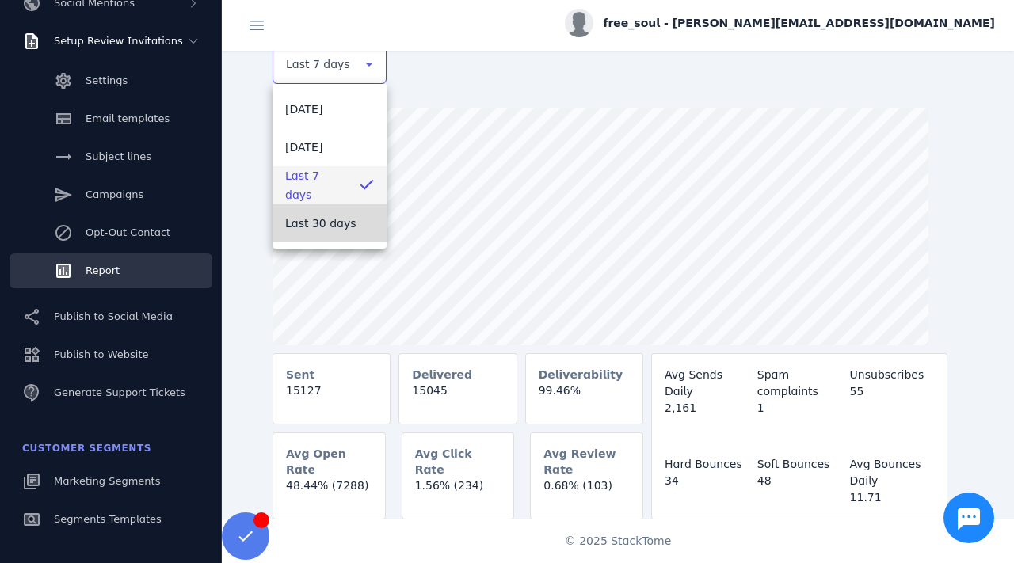
click at [337, 217] on span "Last 30 days" at bounding box center [320, 223] width 71 height 19
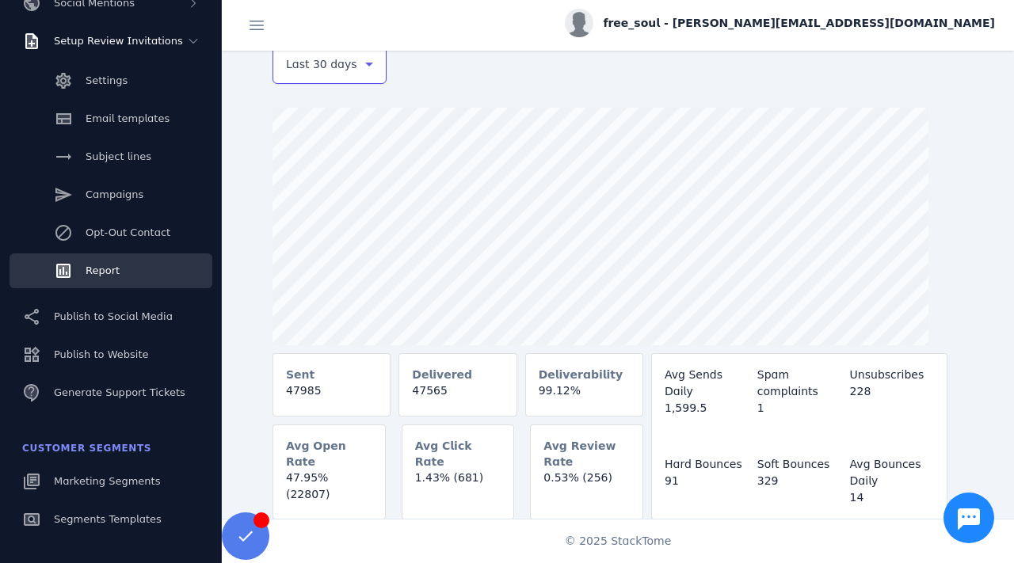
click at [942, 177] on div at bounding box center [642, 227] width 741 height 238
